Goal: Task Accomplishment & Management: Complete application form

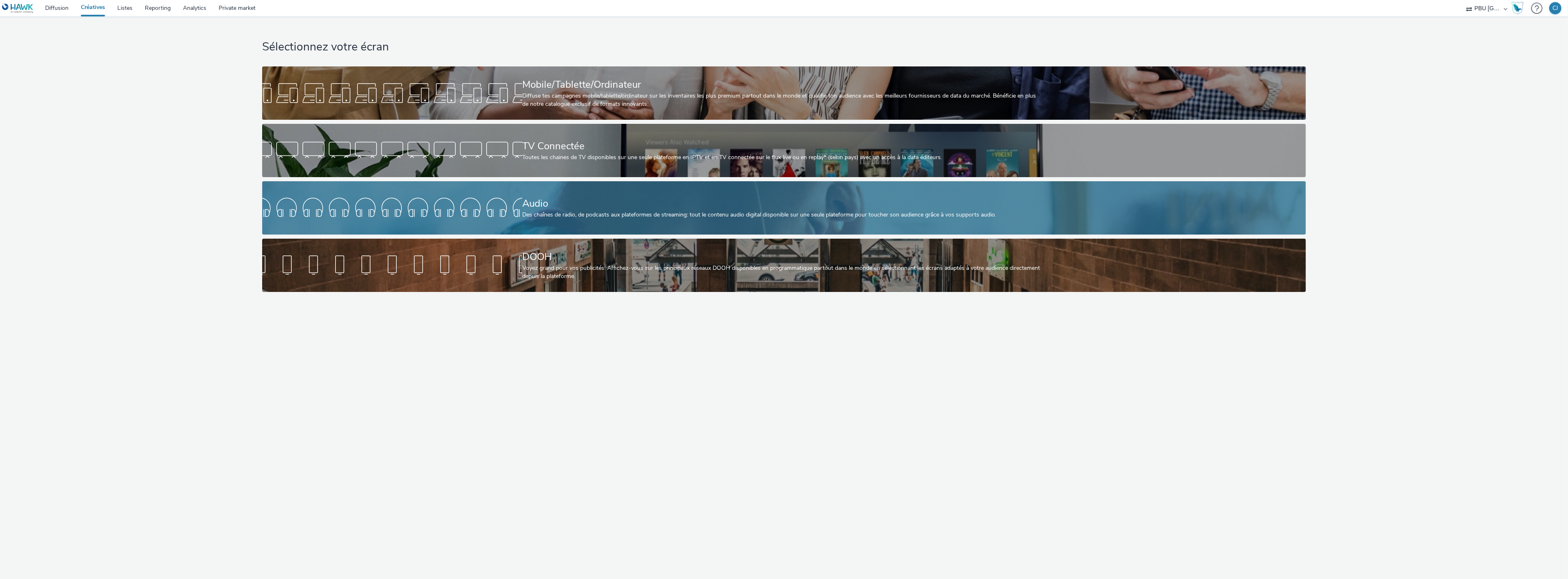
click at [548, 209] on div "Audio" at bounding box center [782, 204] width 520 height 15
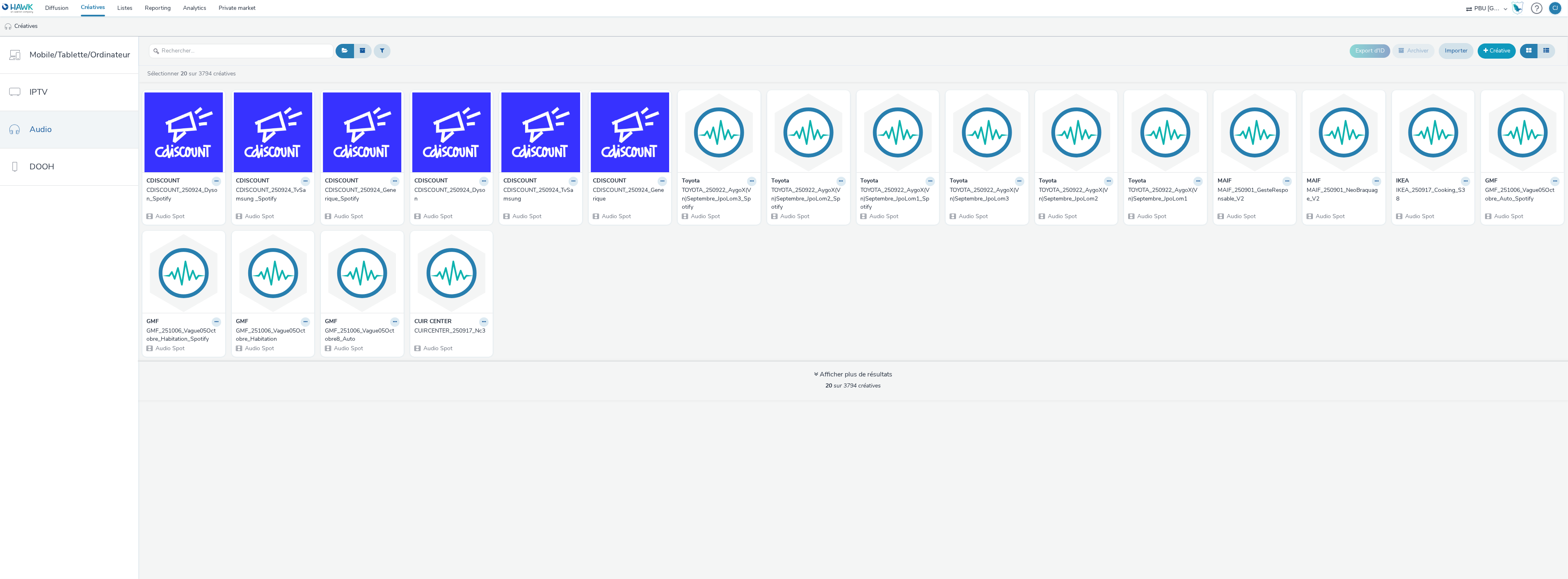
click at [1494, 51] on link "Créative" at bounding box center [1497, 50] width 38 height 15
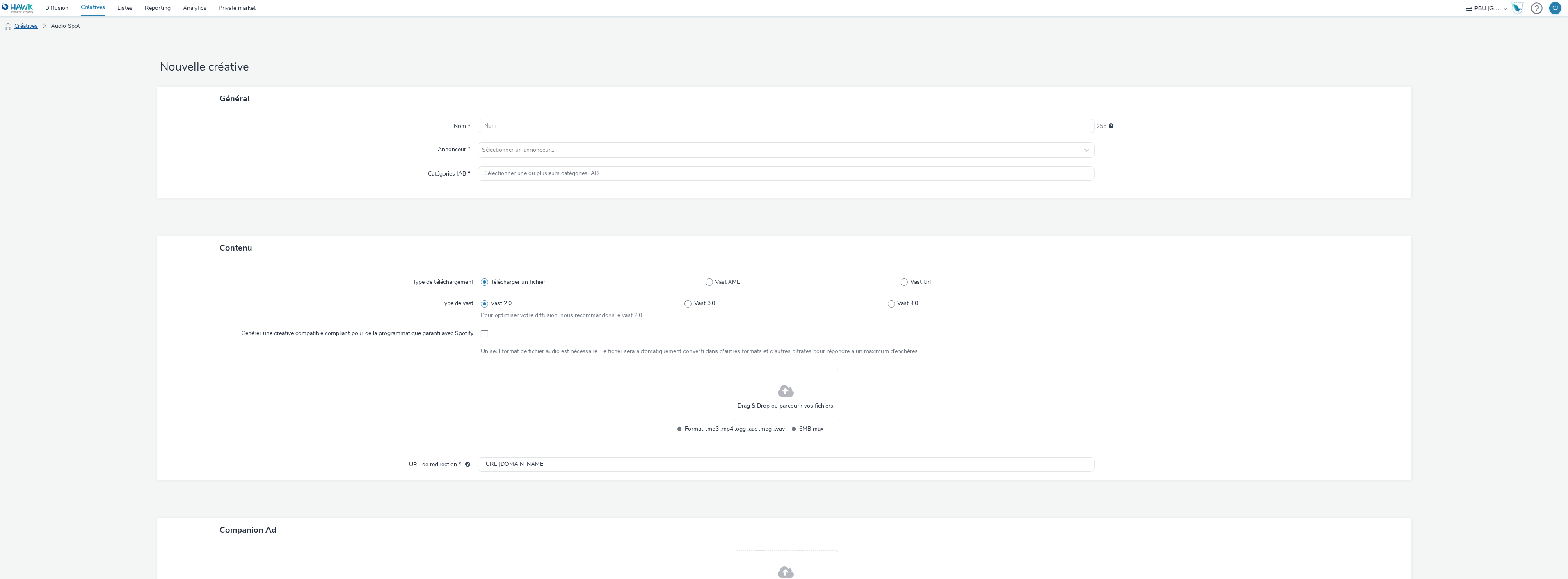
click at [27, 25] on link "Créatives" at bounding box center [21, 26] width 42 height 19
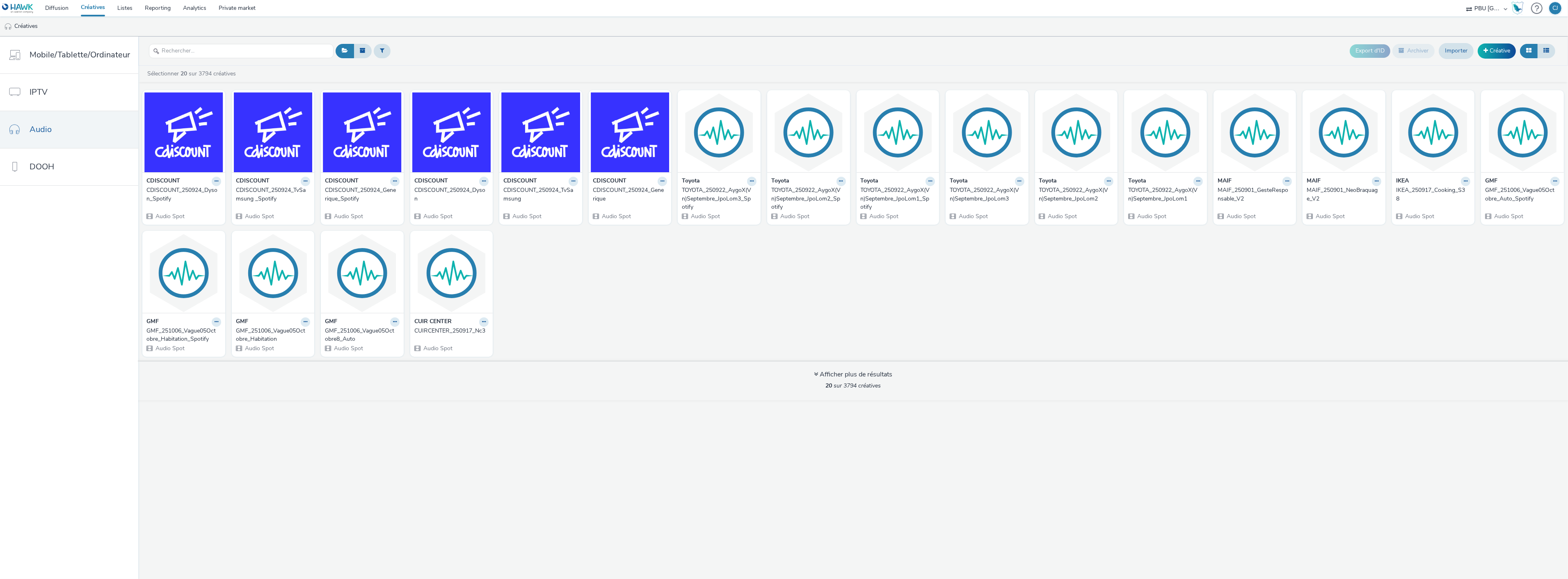
click at [1155, 198] on div "TOYOTA_250922_AygoX(Vn)Septembre_JpoLom1" at bounding box center [1163, 195] width 71 height 17
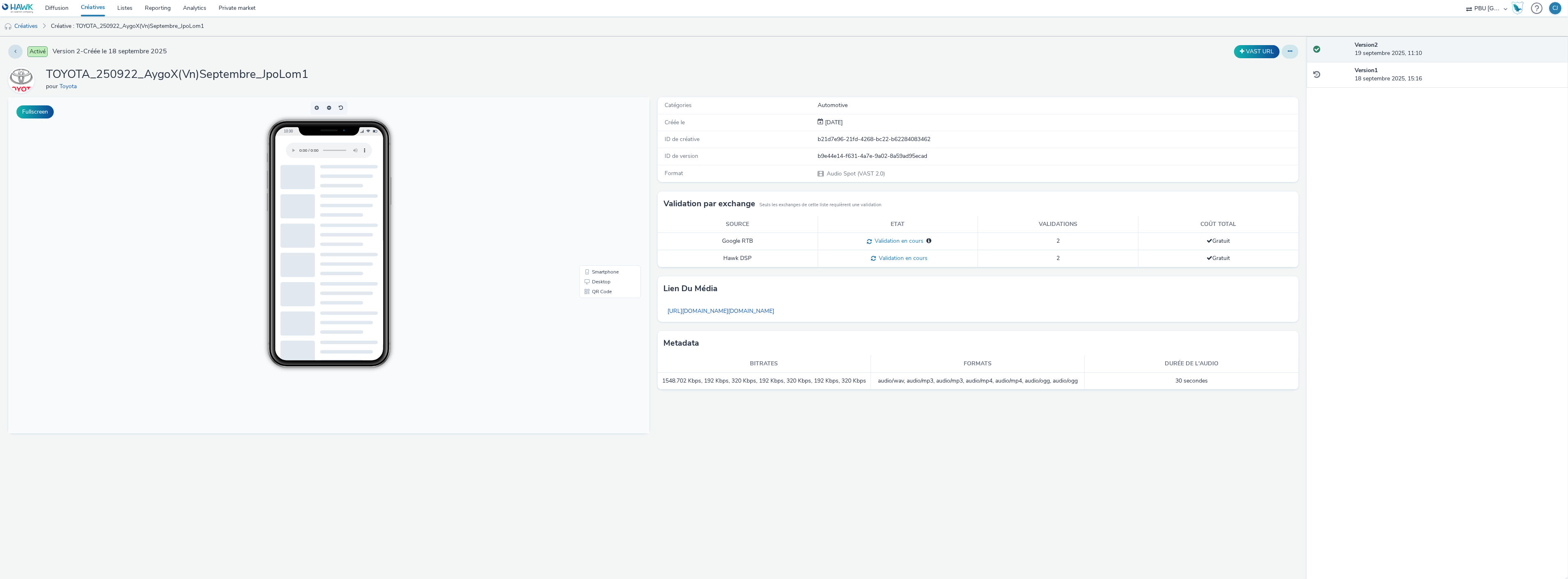
click at [1289, 47] on button at bounding box center [1290, 51] width 17 height 14
click at [1273, 72] on link "Modifier" at bounding box center [1267, 68] width 61 height 16
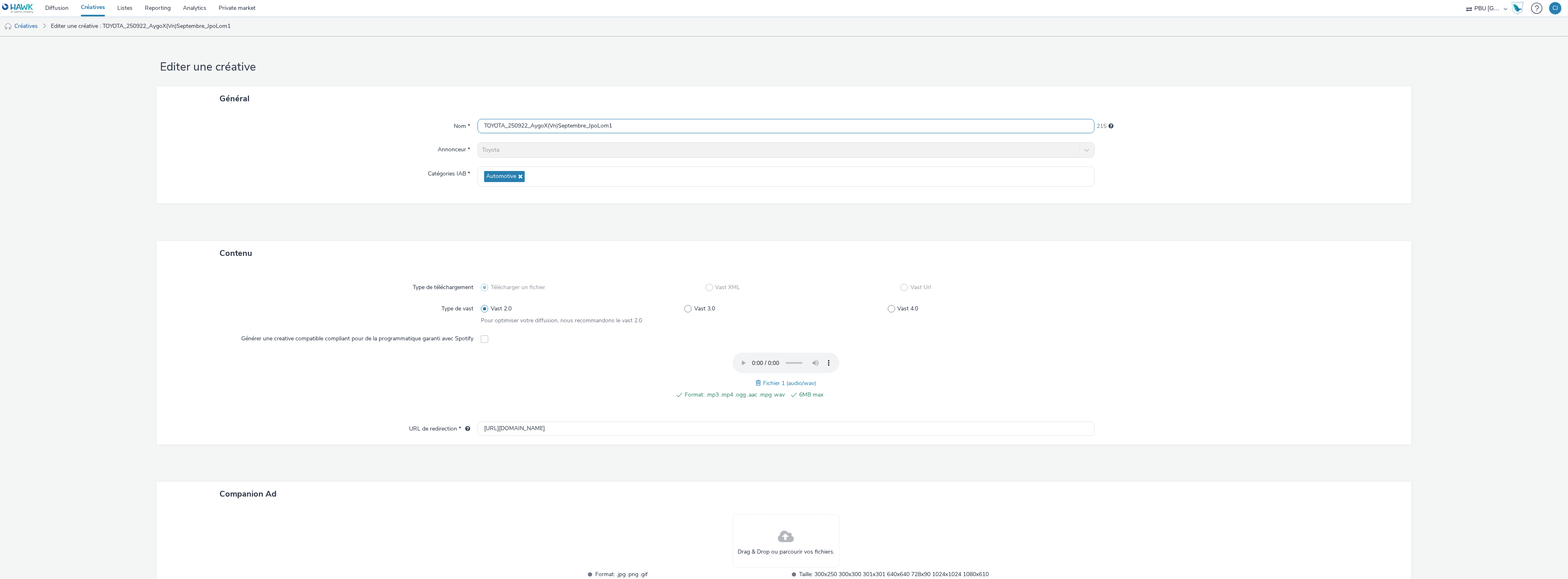
drag, startPoint x: 679, startPoint y: 127, endPoint x: 407, endPoint y: 113, distance: 272.4
click at [407, 113] on div "Nom * TOYOTA_250922_AygoX(Vn)Septembre_JpoLom1 215 Annonceur * Toyota Catégorie…" at bounding box center [783, 157] width 1255 height 92
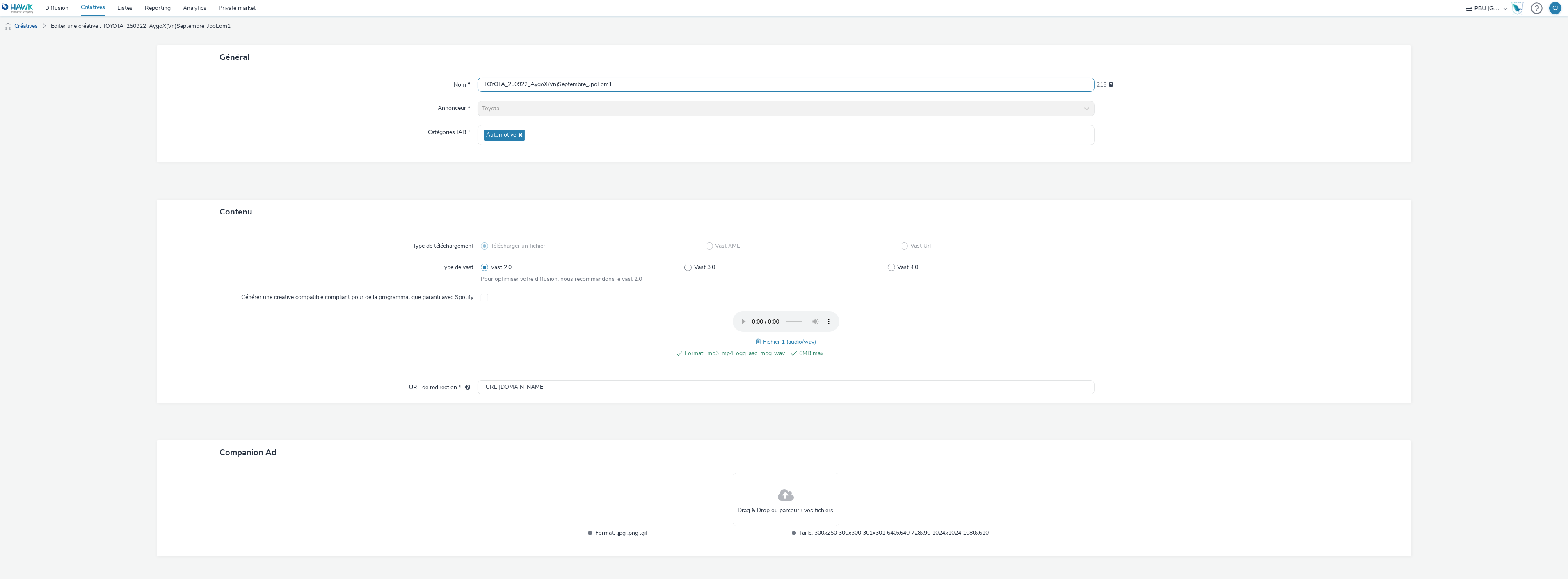
scroll to position [76, 0]
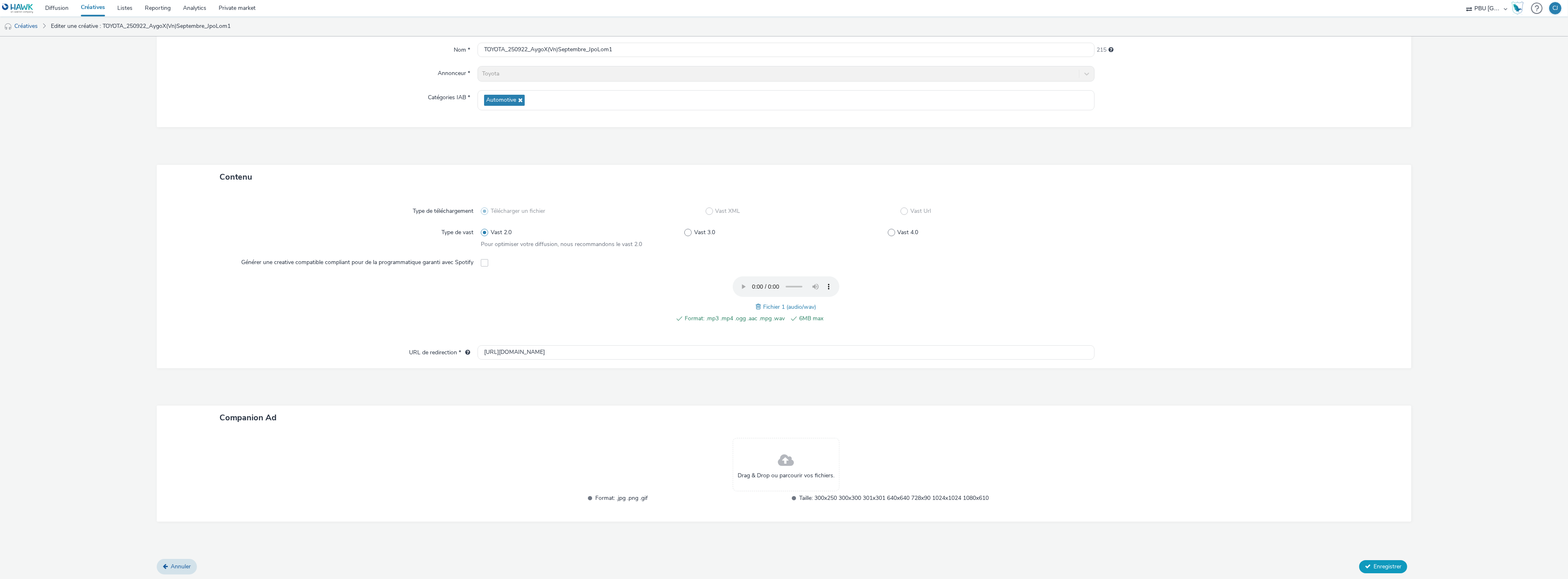
click at [1385, 566] on span "Enregistrer" at bounding box center [1388, 566] width 28 height 8
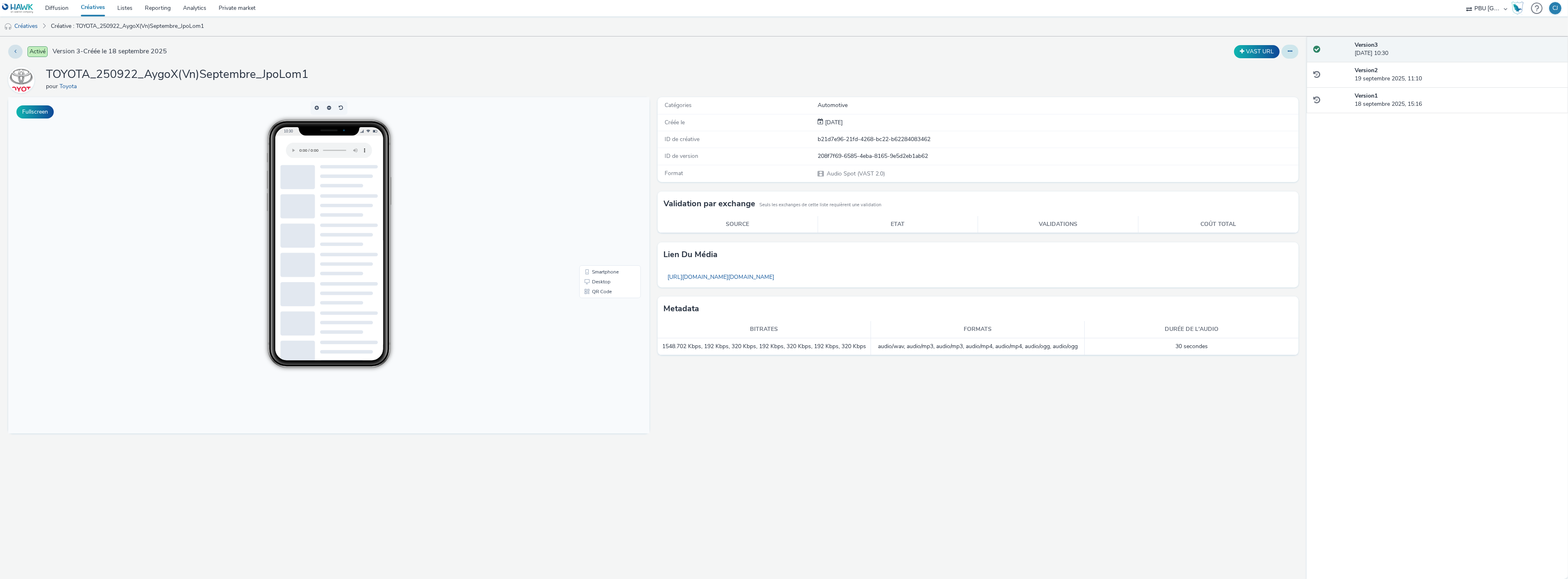
click at [1287, 46] on button at bounding box center [1290, 51] width 17 height 14
click at [1274, 75] on link "Modifier" at bounding box center [1267, 68] width 61 height 16
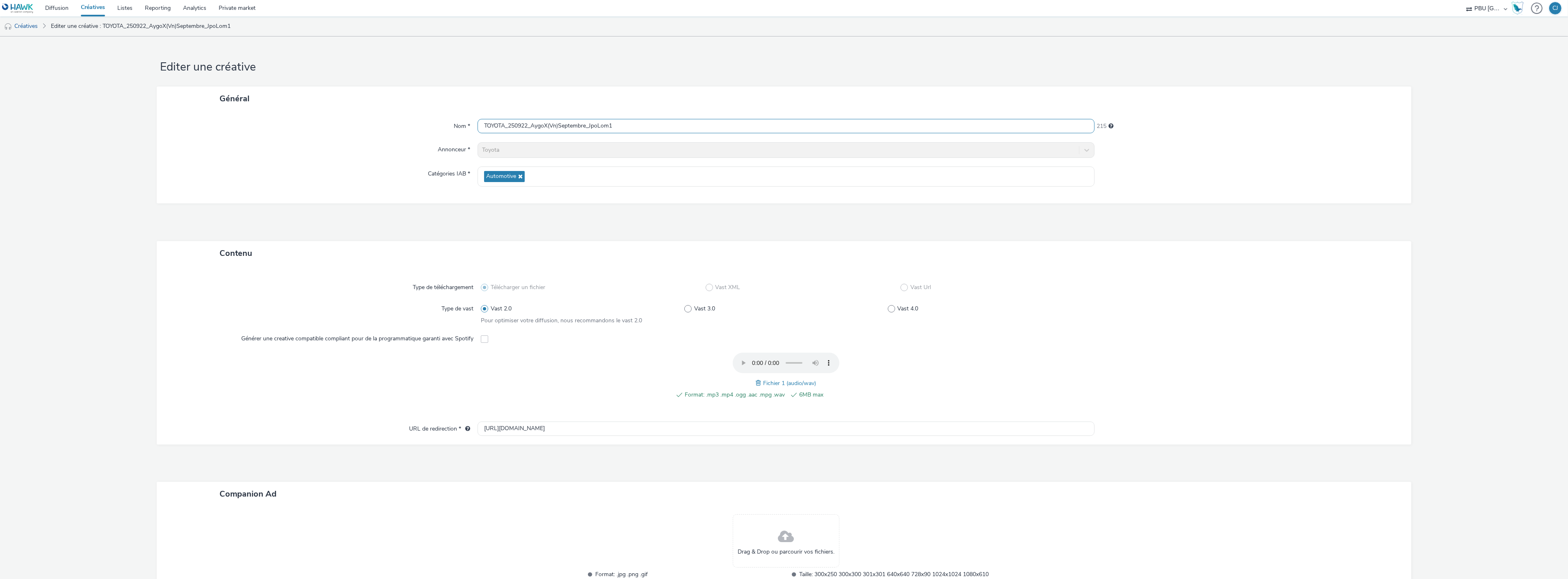
click at [629, 123] on input "TOYOTA_250922_AygoX(Vn)Septembre_JpoLom1" at bounding box center [786, 126] width 617 height 15
type input "TOYOTA_250922_AygoX(Vn)Septembre_JpoLom1_Deezer"
click at [756, 386] on span at bounding box center [760, 383] width 7 height 9
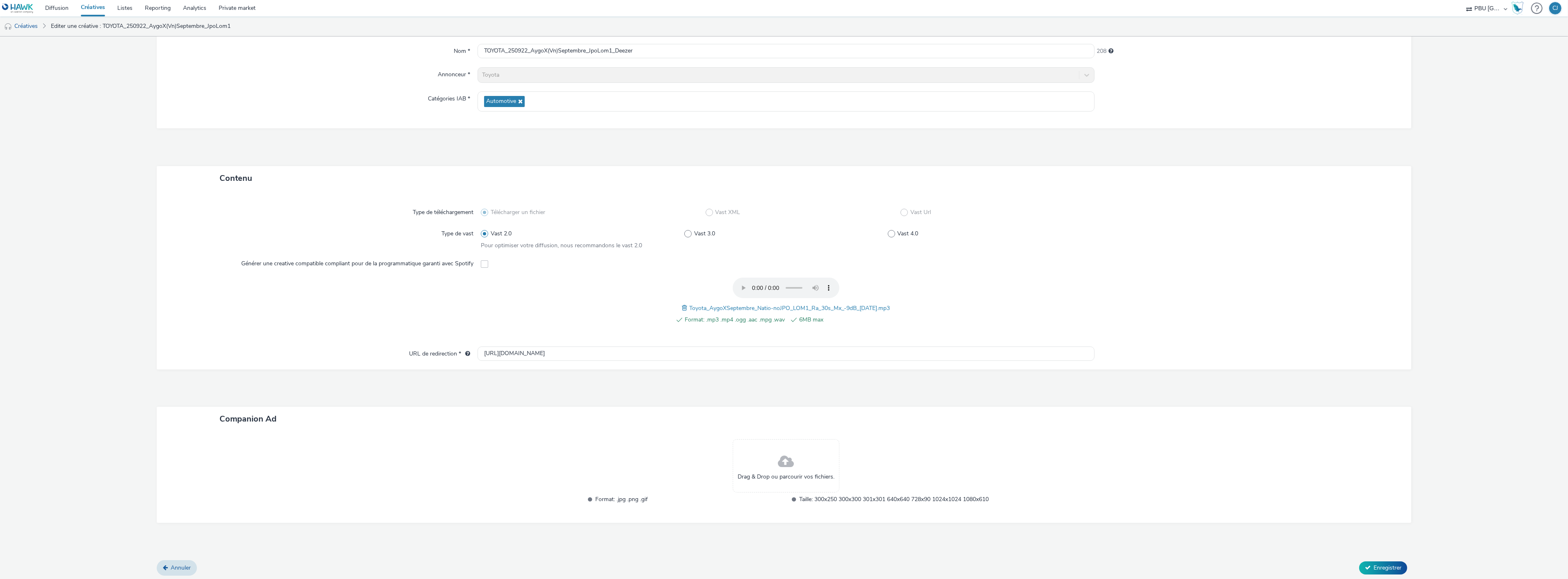
scroll to position [76, 0]
click at [1382, 565] on span "Enregistrer" at bounding box center [1388, 566] width 28 height 8
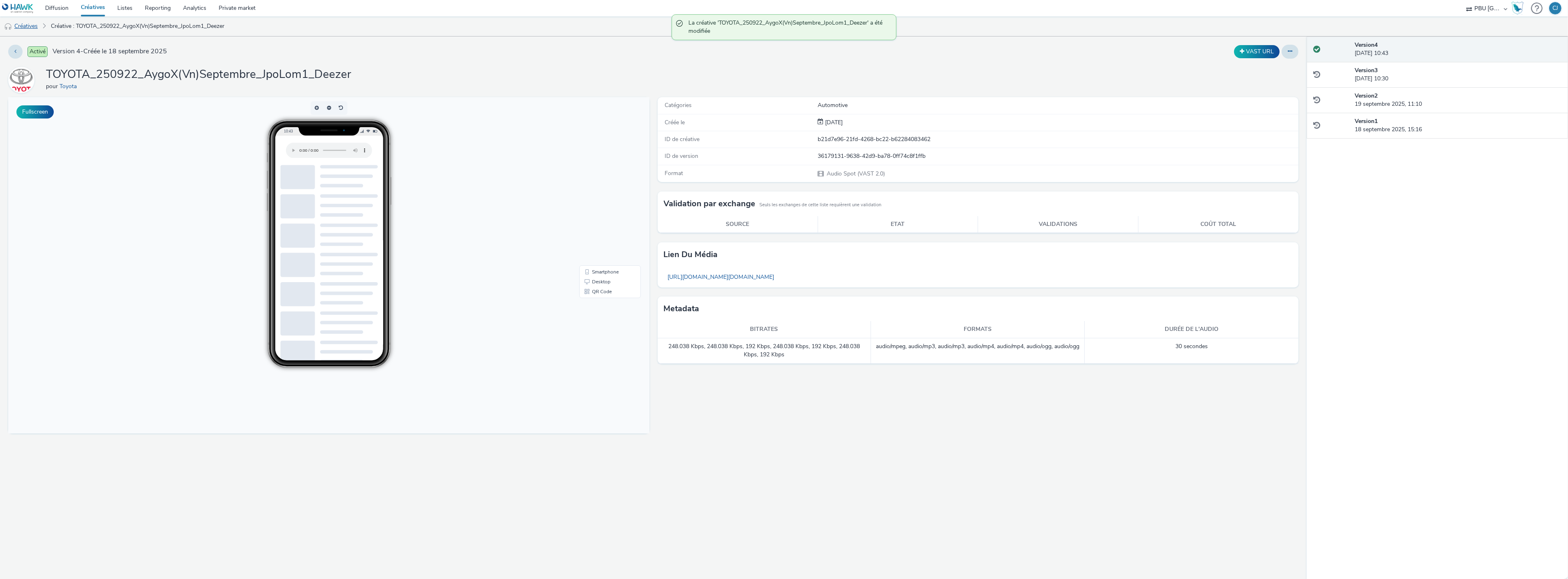
click at [30, 23] on link "Créatives" at bounding box center [21, 26] width 42 height 19
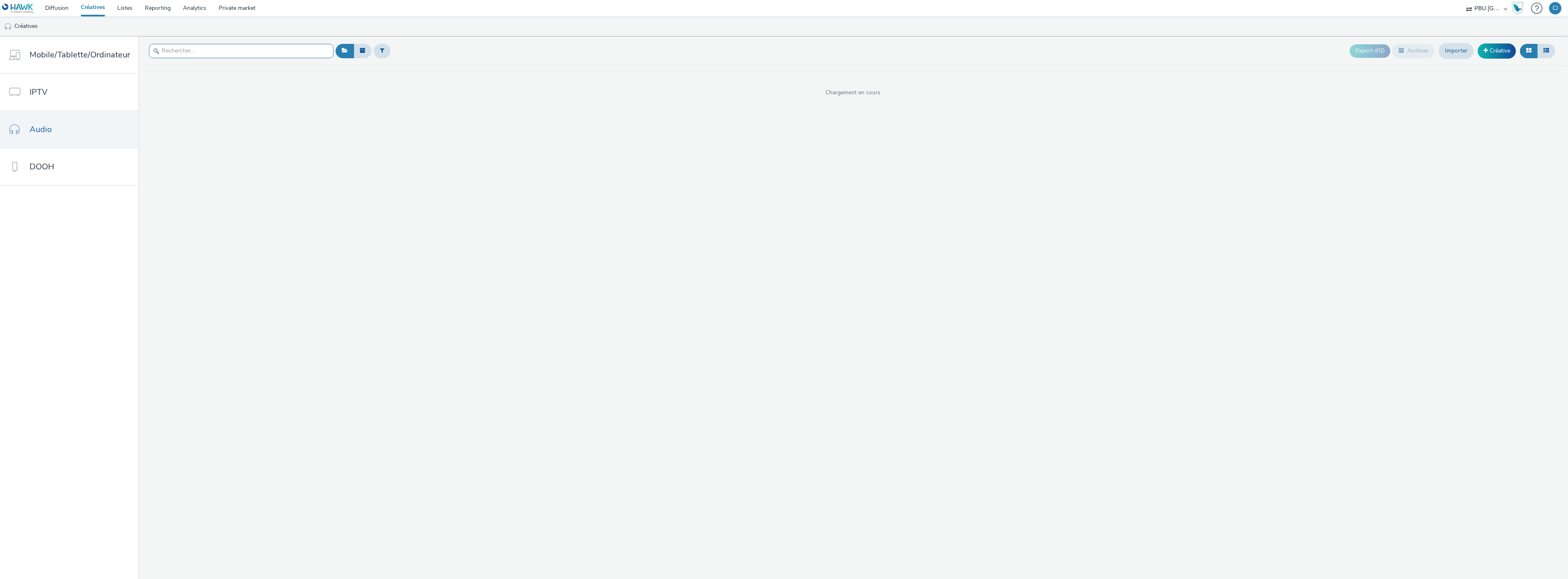
click at [277, 56] on input "text" at bounding box center [241, 51] width 184 height 15
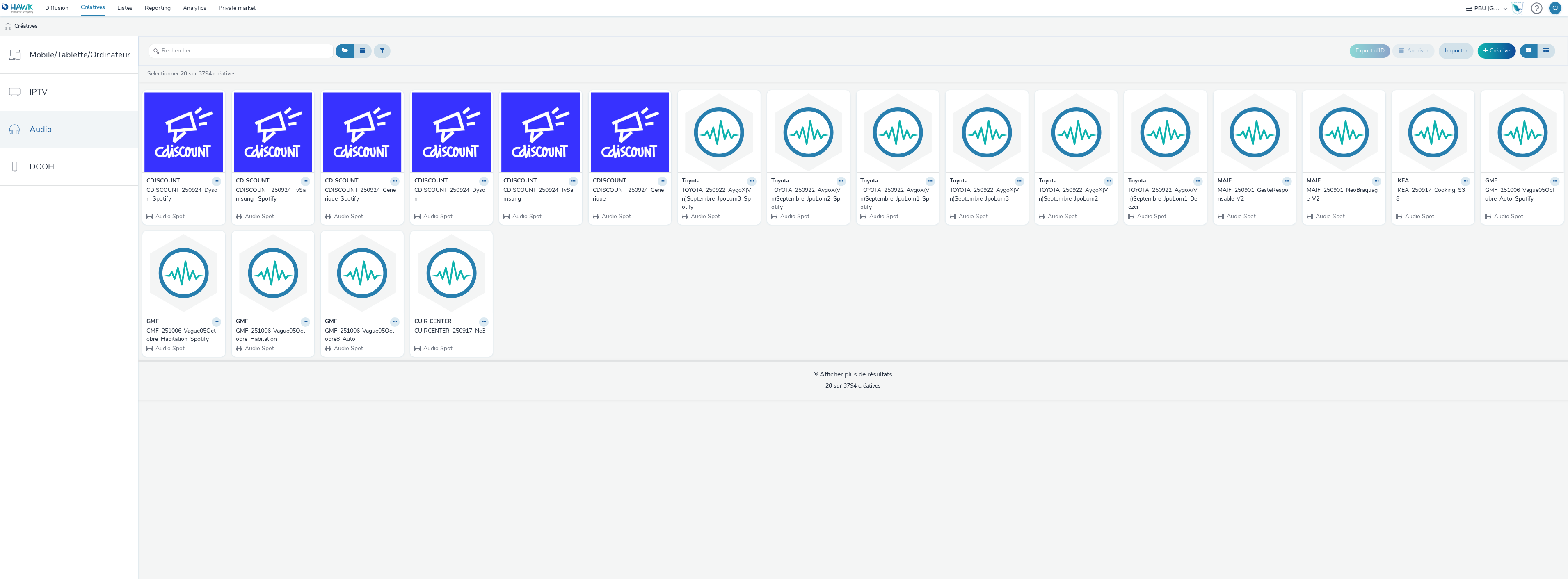
click at [1191, 192] on div "TOYOTA_250922_AygoX(Vn)Septembre_JpoLom1_Deezer" at bounding box center [1163, 198] width 71 height 25
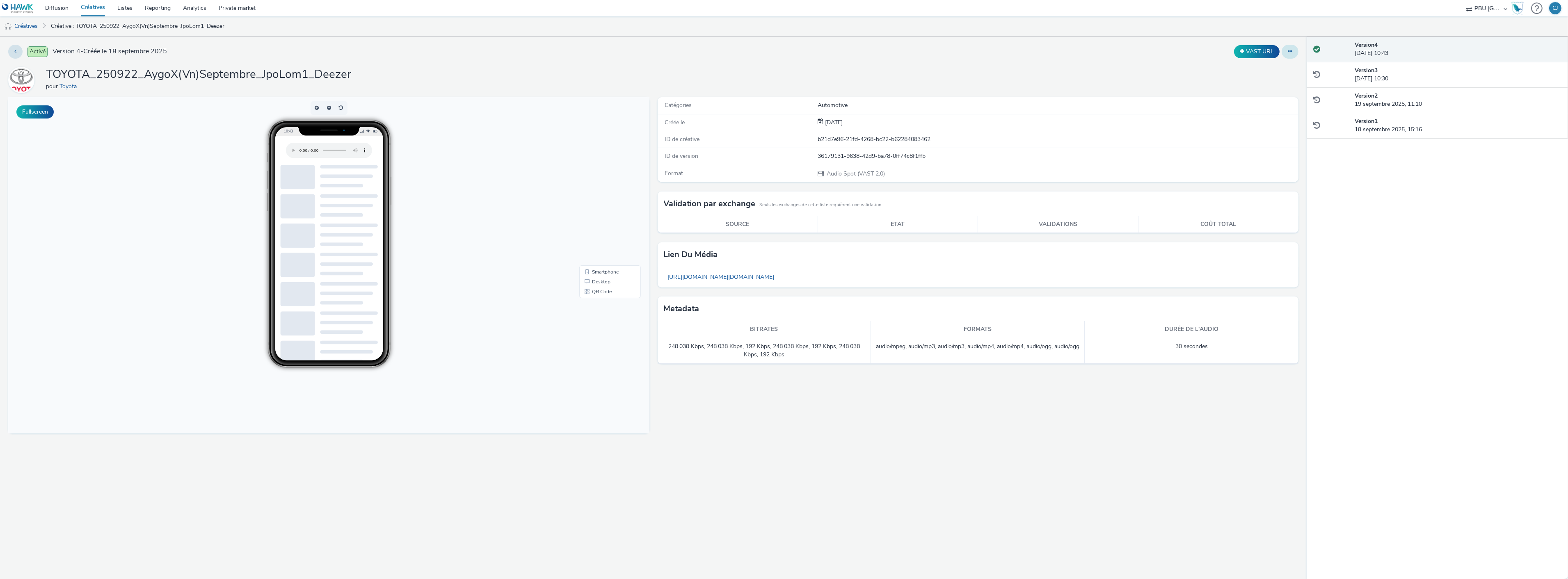
click at [1293, 52] on button at bounding box center [1290, 51] width 17 height 14
click at [1268, 74] on link "Modifier" at bounding box center [1267, 68] width 61 height 16
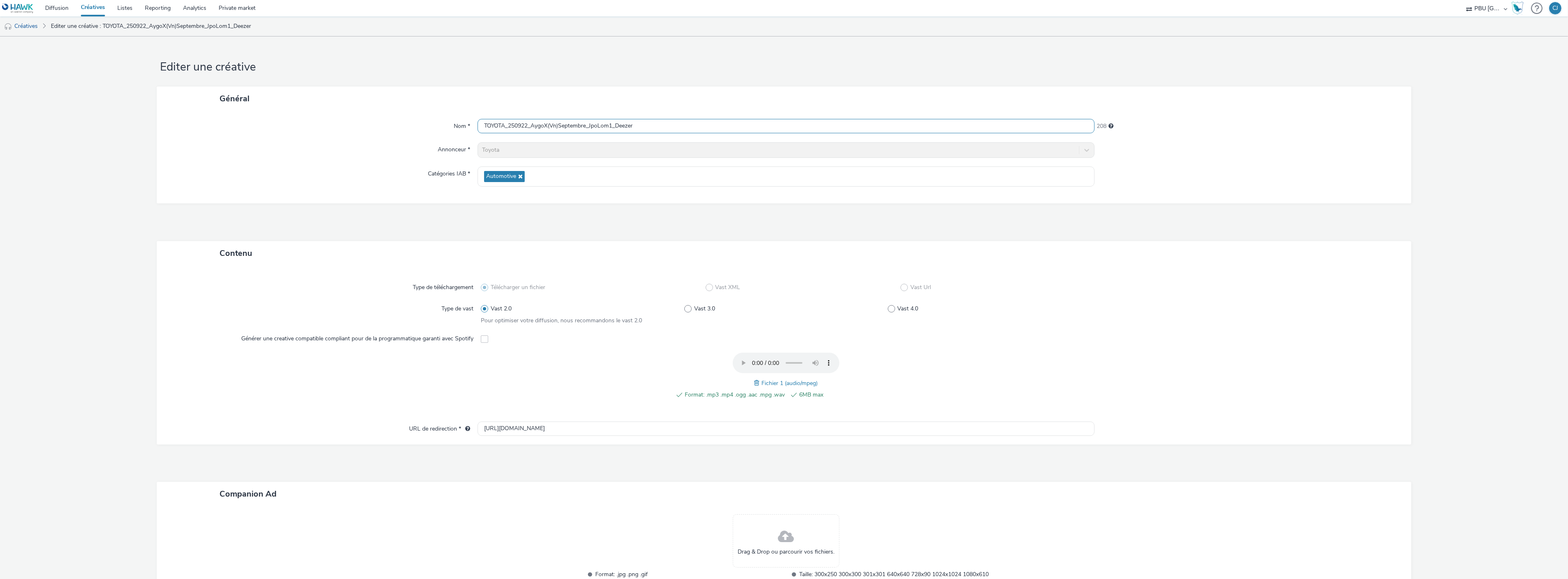
drag, startPoint x: 712, startPoint y: 127, endPoint x: 315, endPoint y: 115, distance: 397.2
click at [316, 115] on div "Nom * TOYOTA_250922_AygoX(Vn)Septembre_JpoLom1_Deezer 208 Annonceur * Toyota Ca…" at bounding box center [783, 157] width 1255 height 92
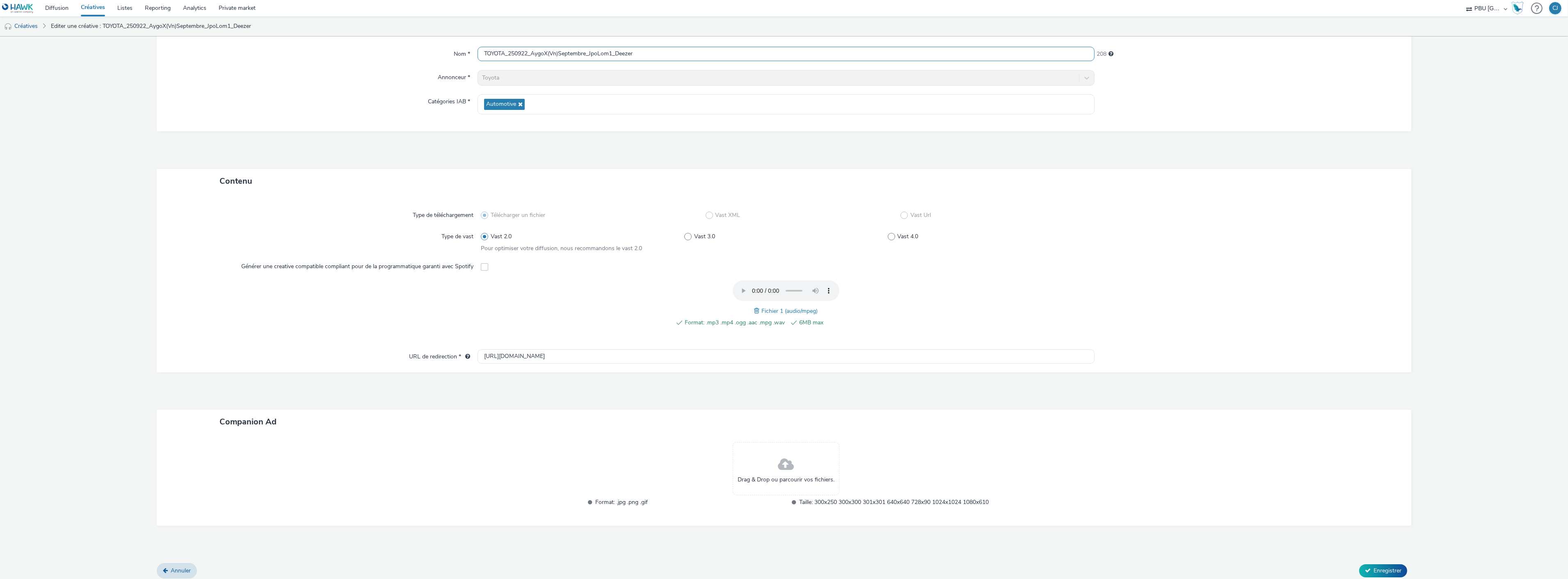
scroll to position [76, 0]
click at [1374, 566] on span "Enregistrer" at bounding box center [1388, 566] width 28 height 8
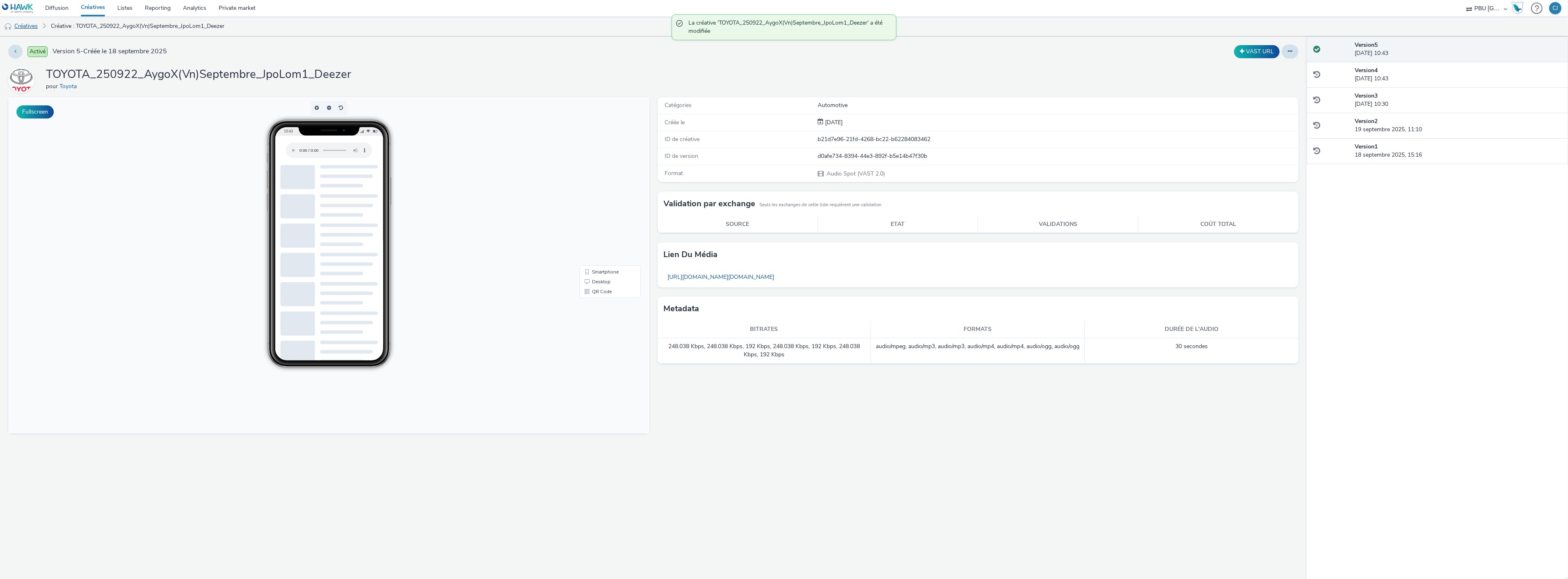
click at [26, 26] on link "Créatives" at bounding box center [21, 26] width 42 height 19
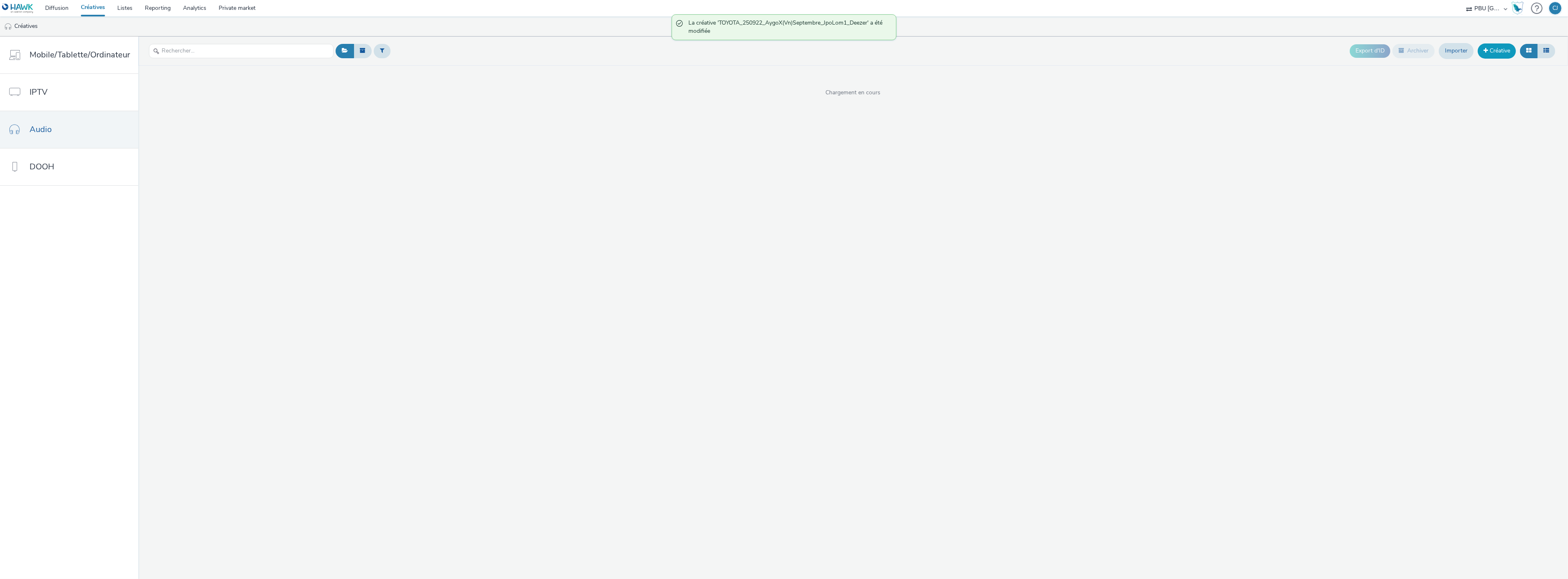
click at [1478, 54] on link "Créative" at bounding box center [1497, 50] width 38 height 15
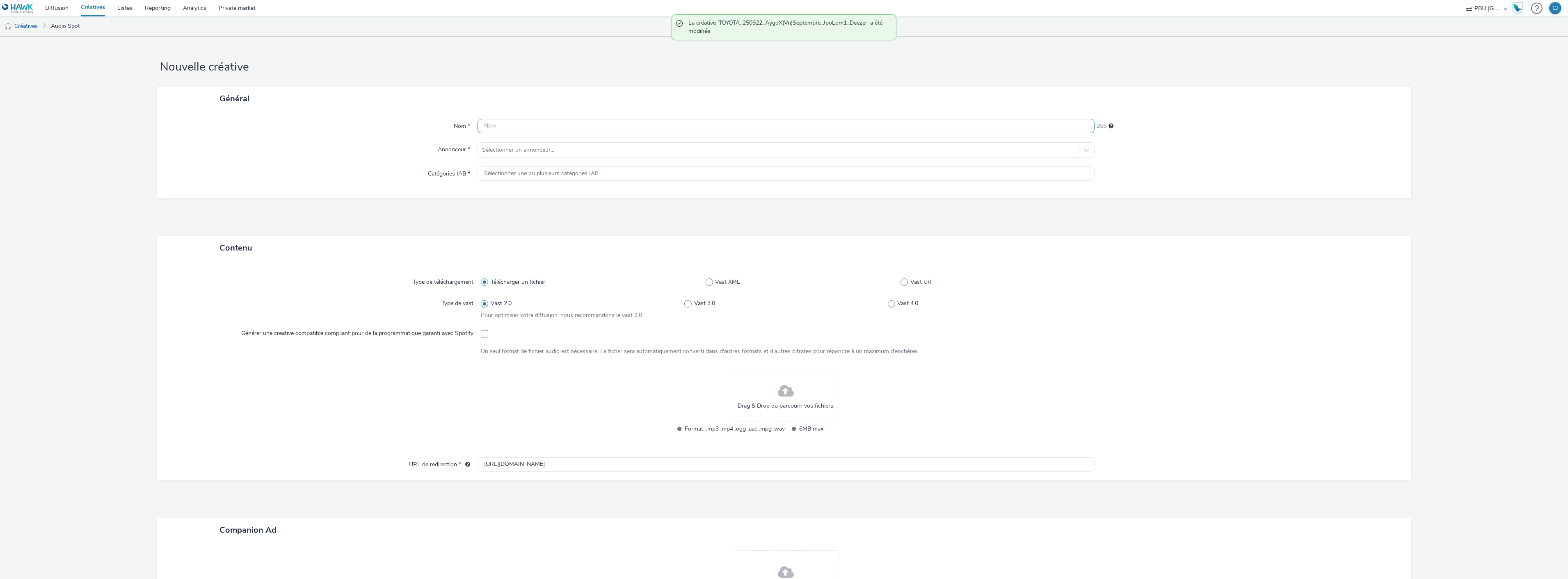
click at [642, 128] on input "text" at bounding box center [786, 126] width 617 height 15
paste input "TOYOTA_250922_AygoX(Vn)Septembre_JpoLom1_Deezer"
click at [611, 124] on input "TOYOTA_250922_AygoX(Vn)Septembre_JpoLom1_Deezer" at bounding box center [786, 126] width 617 height 15
click at [612, 128] on input "TOYOTA_250922_AygoX(Vn)Septembre_JpoLom1_Deezer" at bounding box center [786, 126] width 617 height 15
type input "TOYOTA_250922_AygoX(Vn)Septembre_JpoLom2_Deezer"
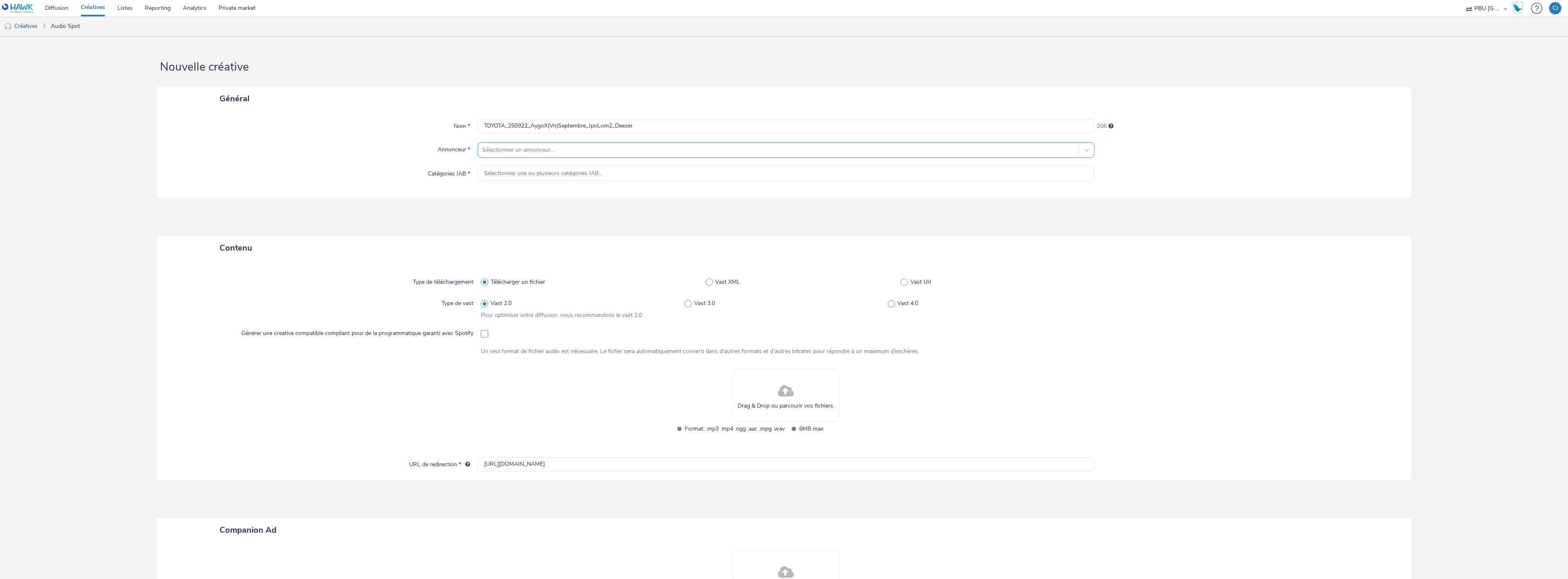
click at [611, 156] on div "Sélectionner un annonceur..." at bounding box center [778, 150] width 601 height 13
type input "toy"
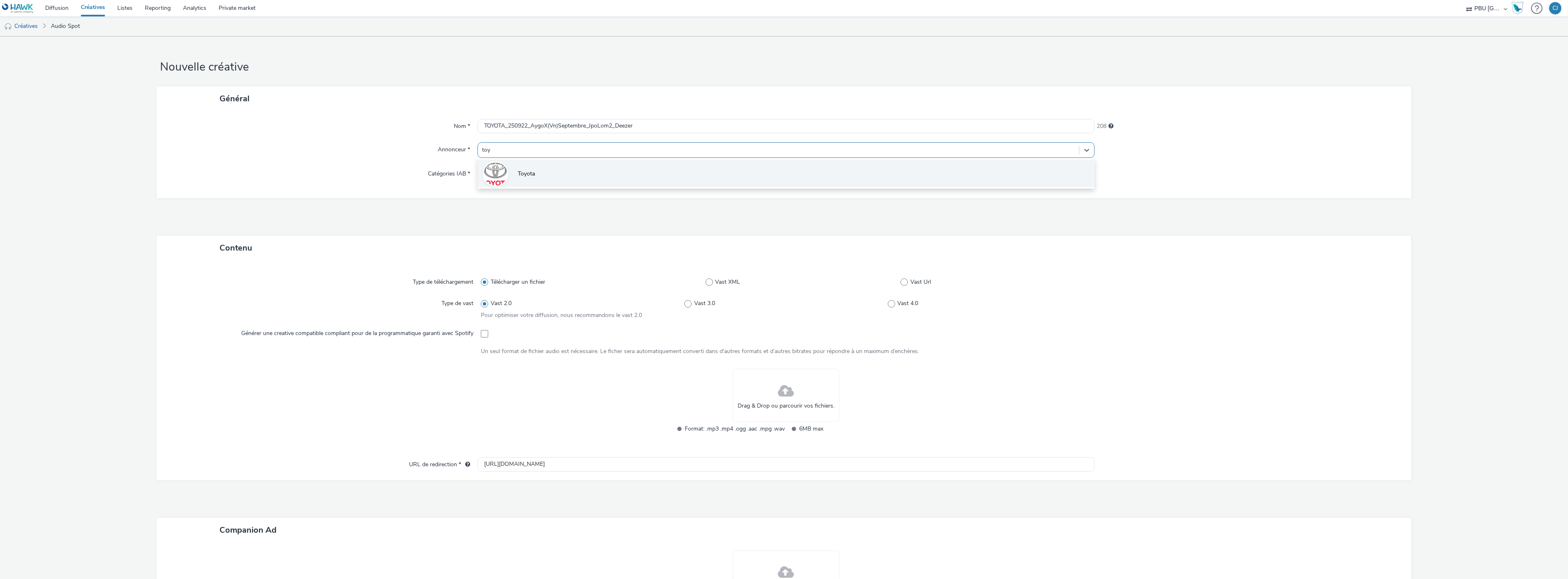
click at [608, 164] on li "Toyota" at bounding box center [786, 173] width 617 height 27
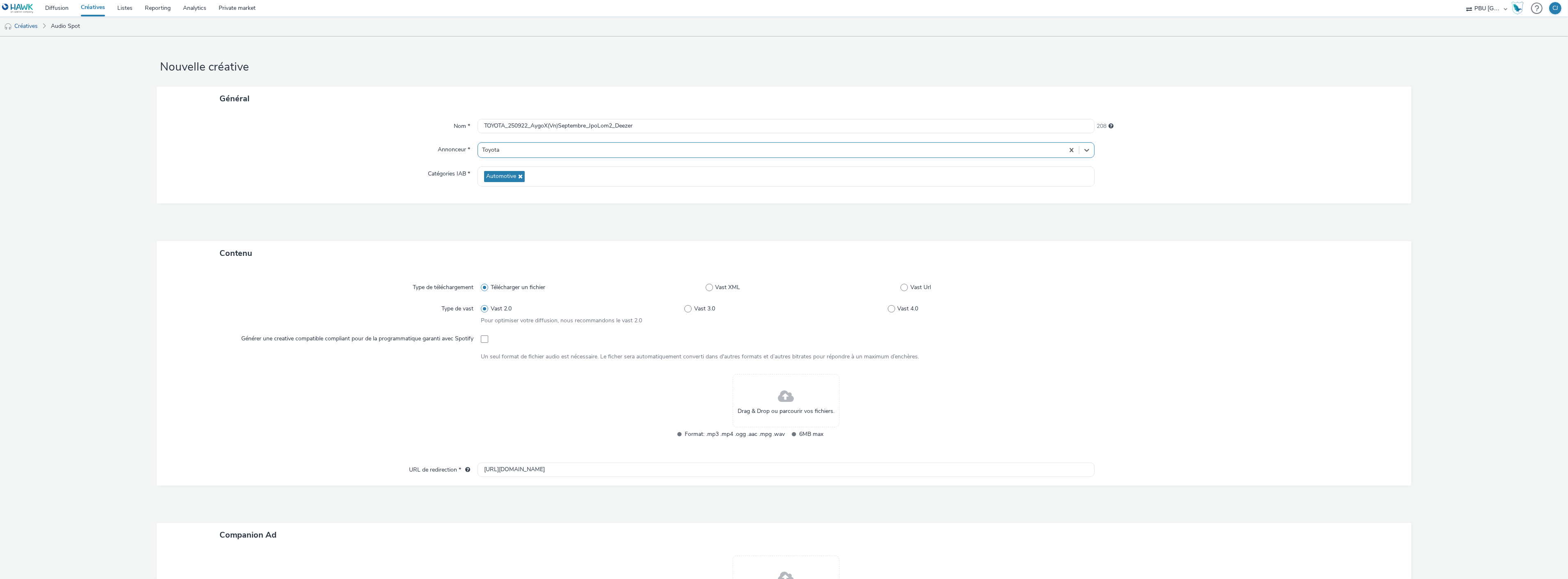
click at [625, 411] on div "Drag & Drop ou parcourir vos fichiers. Format: .mp3 .mp4 .ogg .aac .mpg .wav 6M…" at bounding box center [786, 412] width 611 height 75
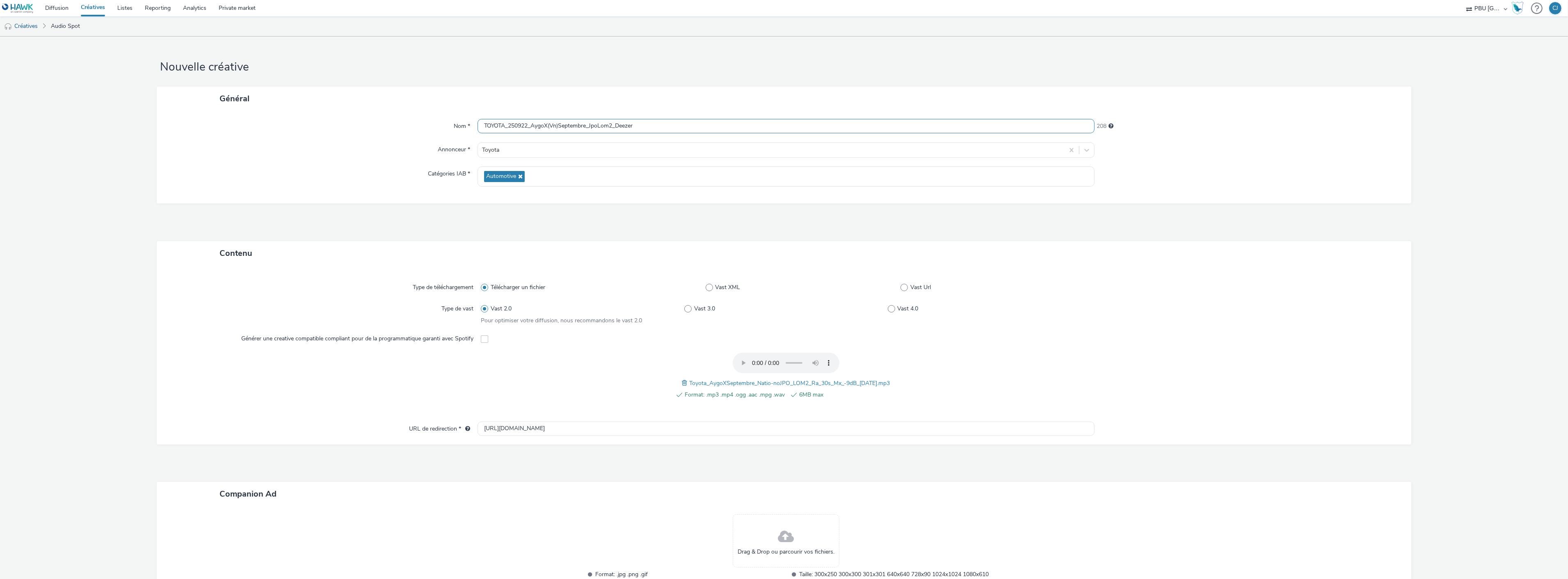
drag, startPoint x: 688, startPoint y: 128, endPoint x: 349, endPoint y: 128, distance: 339.0
click at [349, 128] on div "Nom * TOYOTA_250922_AygoX(Vn)Septembre_JpoLom2_Deezer 208" at bounding box center [784, 126] width 1238 height 15
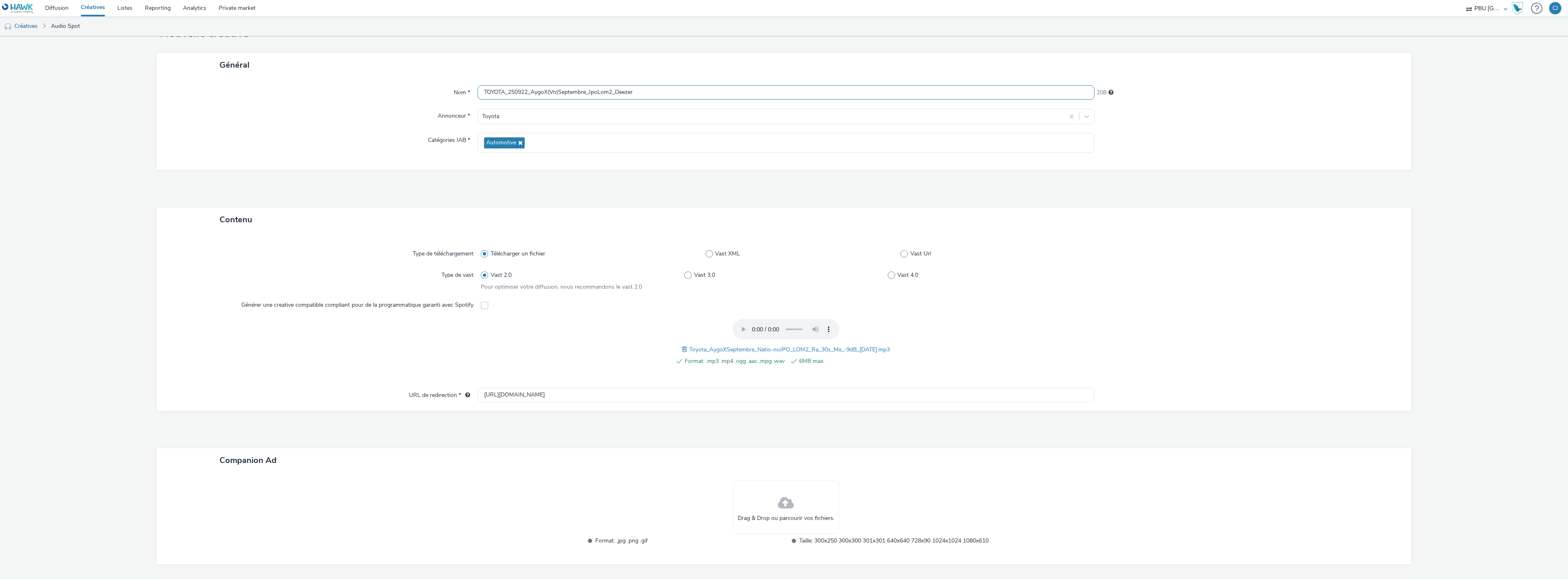
scroll to position [76, 0]
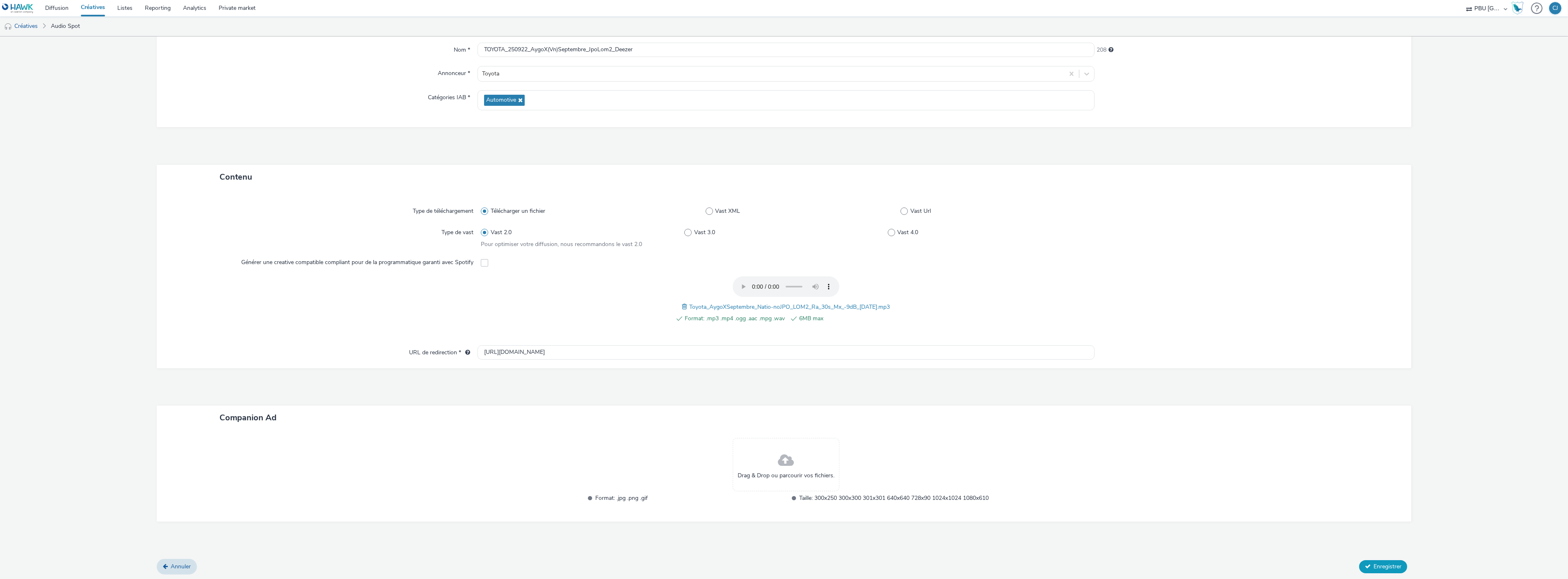
click at [1388, 567] on span "Enregistrer" at bounding box center [1388, 566] width 28 height 8
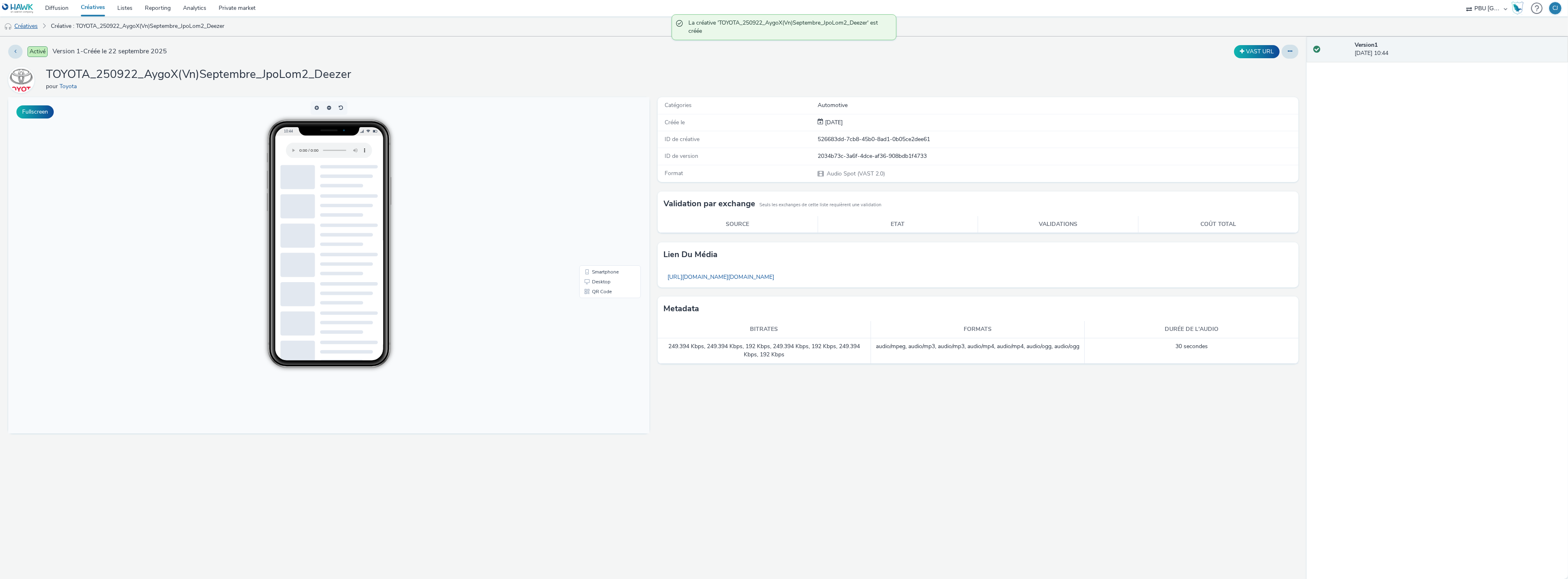
click at [38, 29] on link "Créatives" at bounding box center [21, 26] width 42 height 19
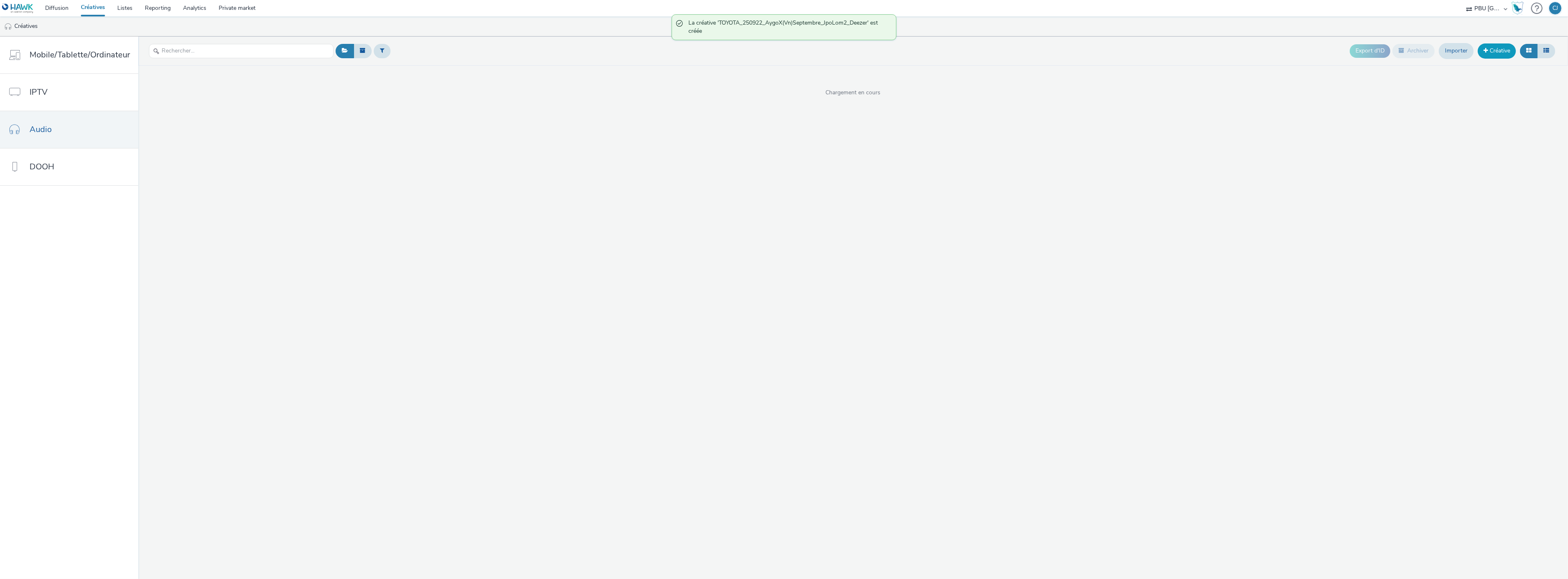
click at [1502, 52] on link "Créative" at bounding box center [1497, 50] width 38 height 15
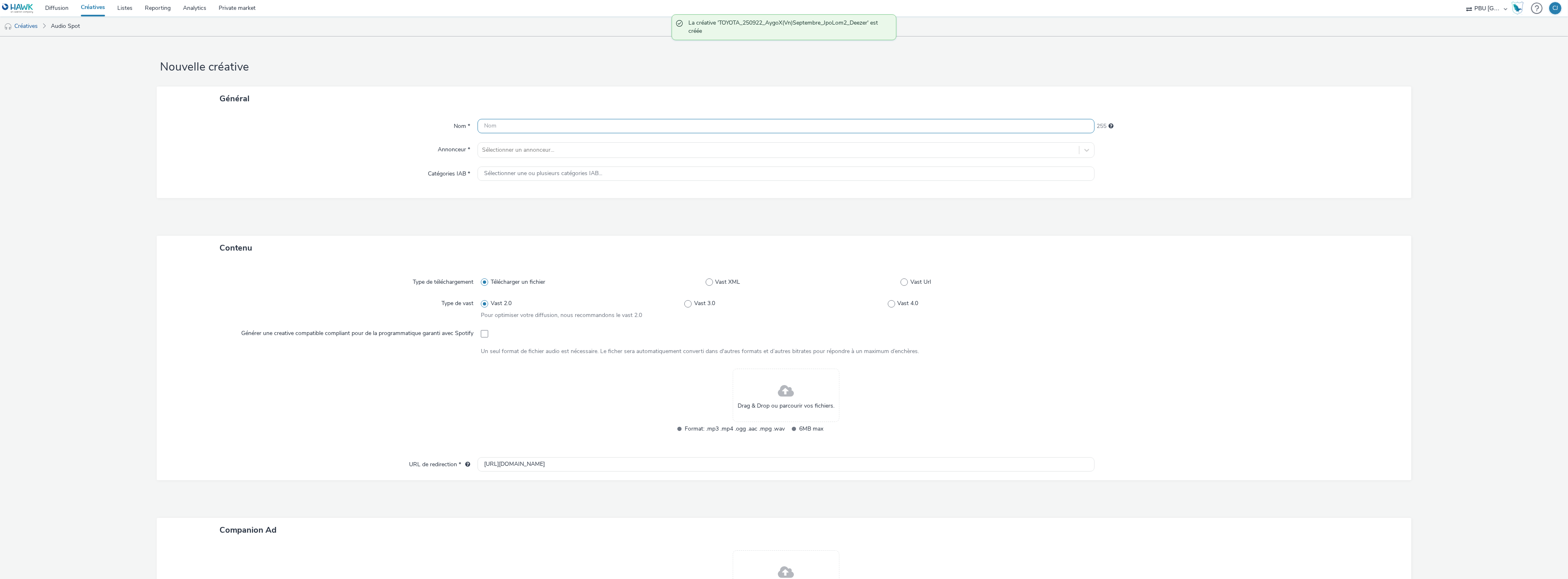
click at [623, 125] on input "text" at bounding box center [786, 126] width 617 height 15
paste input "TOYOTA_250922_AygoX(Vn)Septembre_JpoLom2_Deezer"
click at [611, 124] on input "TOYOTA_250922_AygoX(Vn)Septembre_JpoLom2_Deezer" at bounding box center [786, 126] width 617 height 15
type input "TOYOTA_250922_AygoX(Vn)Septembre_JpoLom3_Deezer"
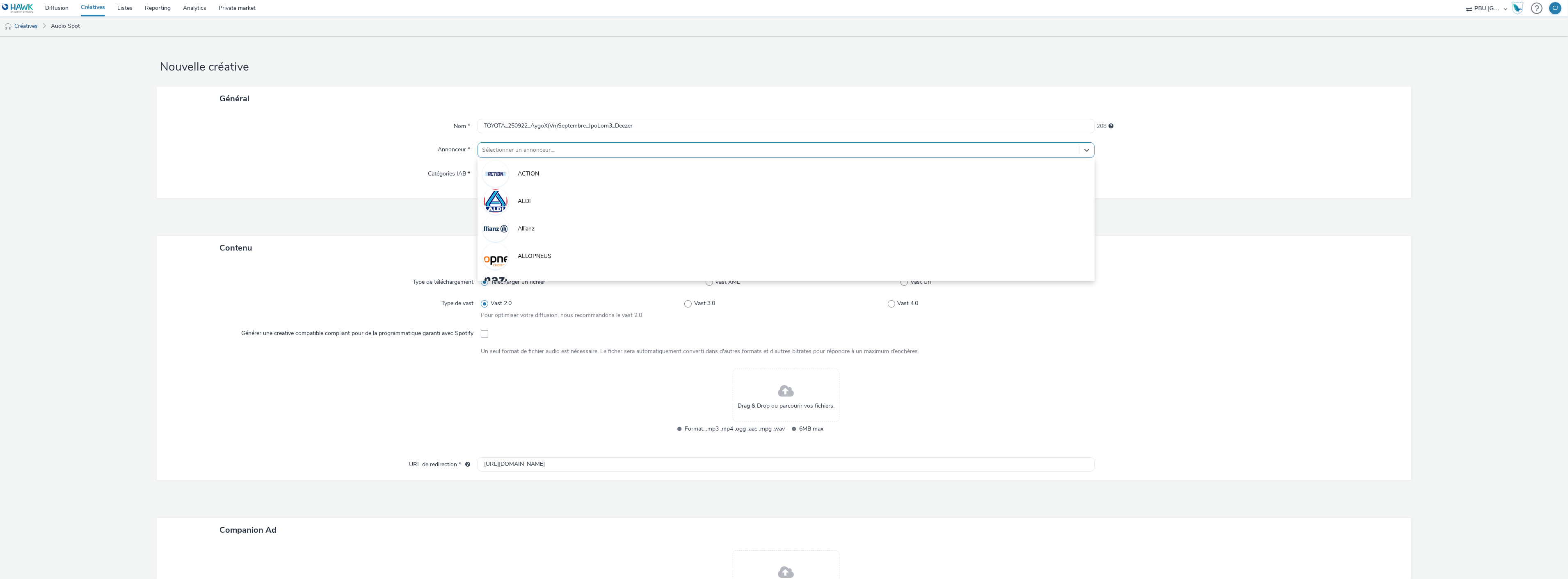
click at [617, 156] on div "Sélectionner un annonceur..." at bounding box center [778, 150] width 601 height 13
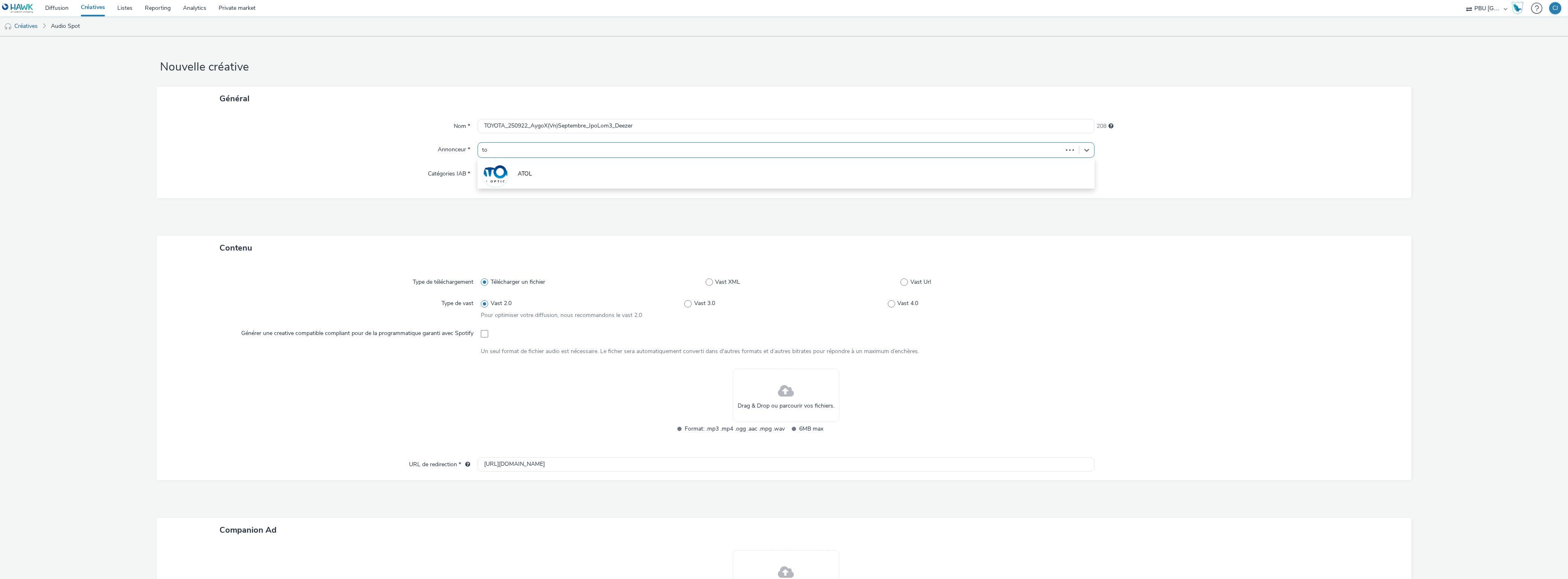
type input "toy"
click at [605, 169] on li "Toyota" at bounding box center [786, 173] width 617 height 27
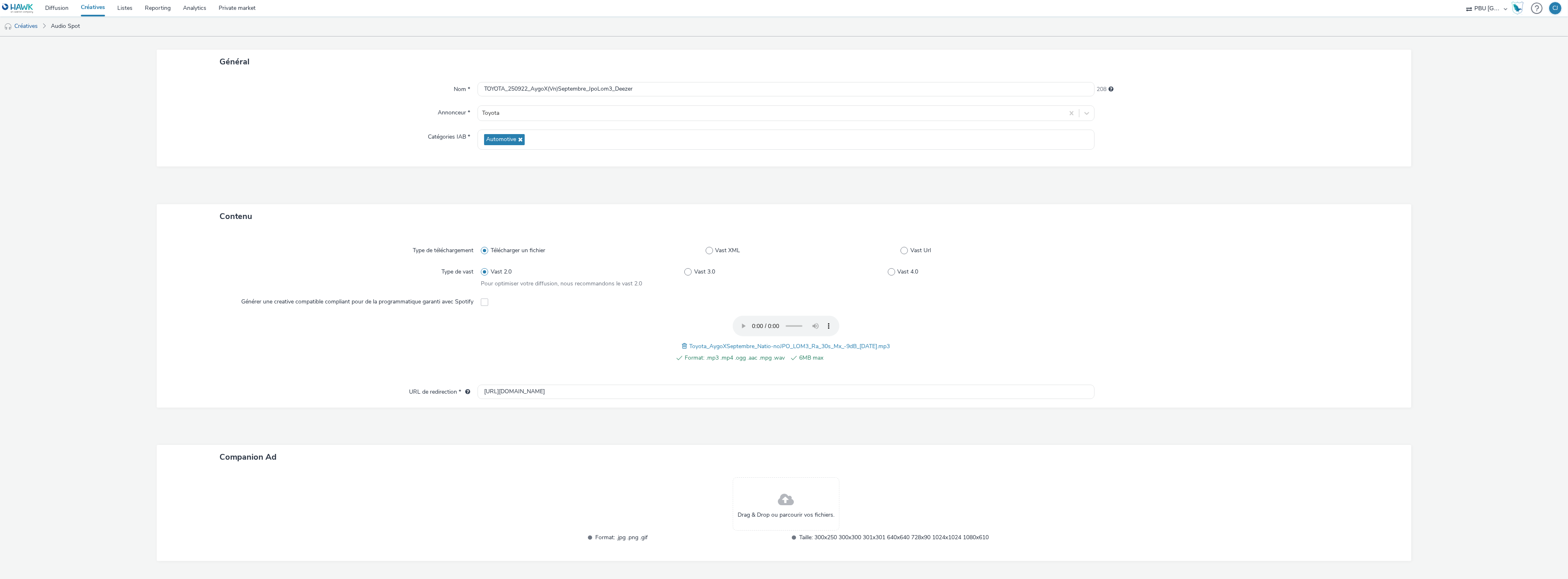
scroll to position [76, 0]
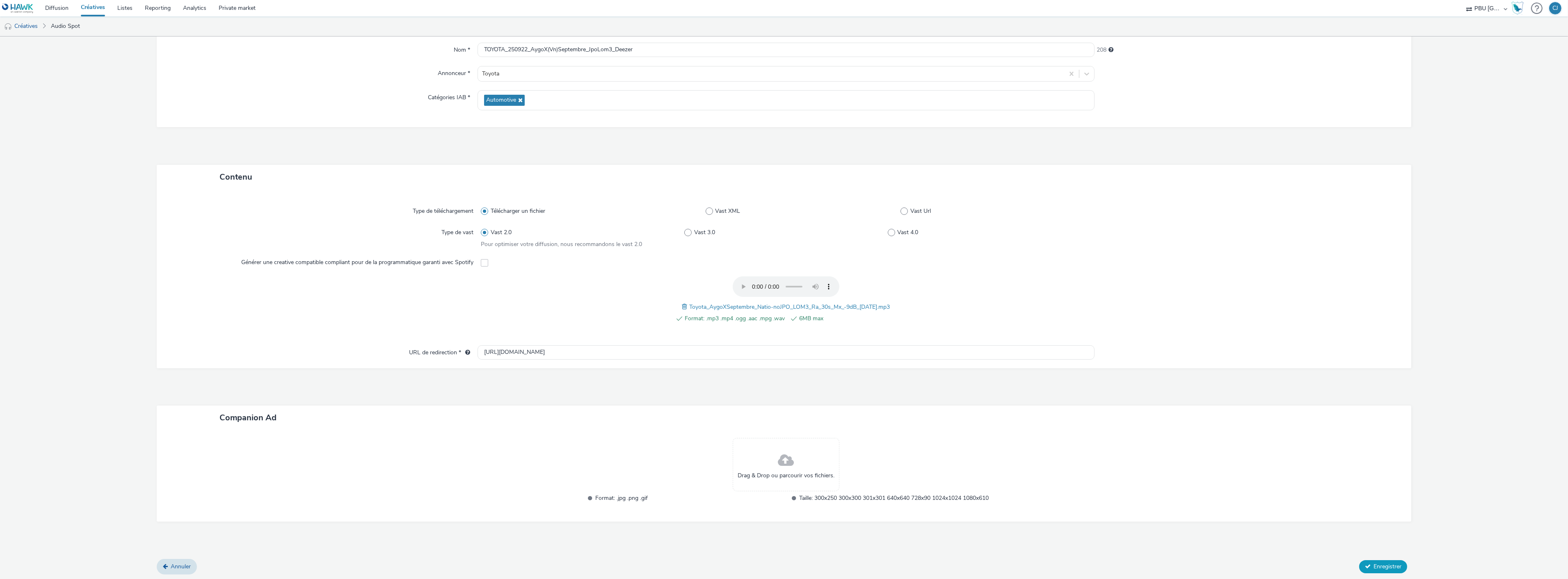
click at [1374, 563] on span "Enregistrer" at bounding box center [1388, 566] width 28 height 8
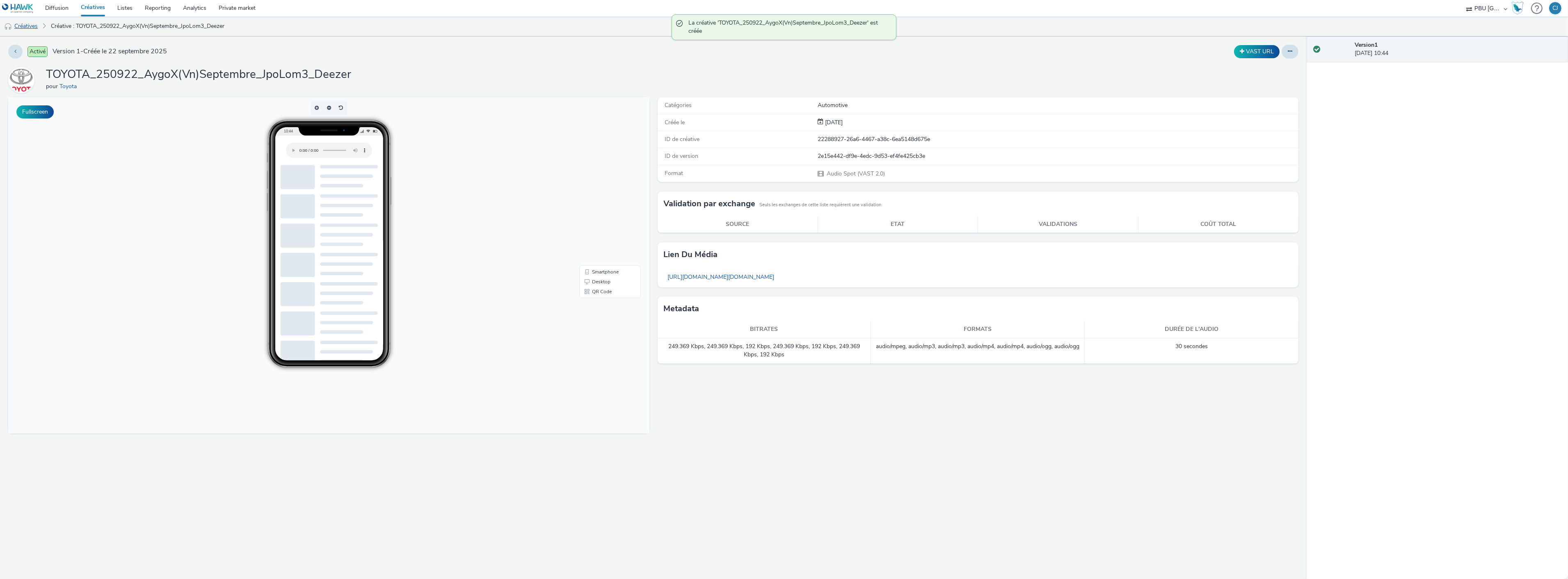
click at [19, 23] on link "Créatives" at bounding box center [21, 26] width 42 height 19
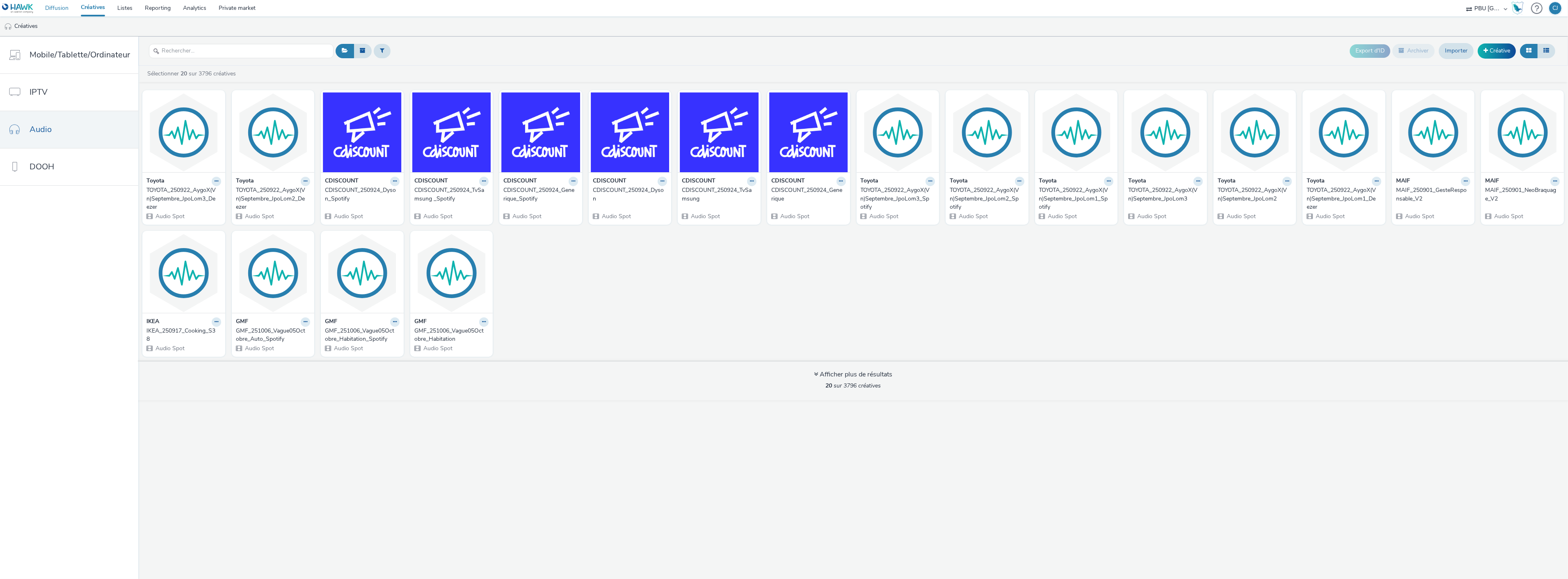
click at [52, 9] on link "Diffusion" at bounding box center [57, 8] width 36 height 16
